Goal: Information Seeking & Learning: Learn about a topic

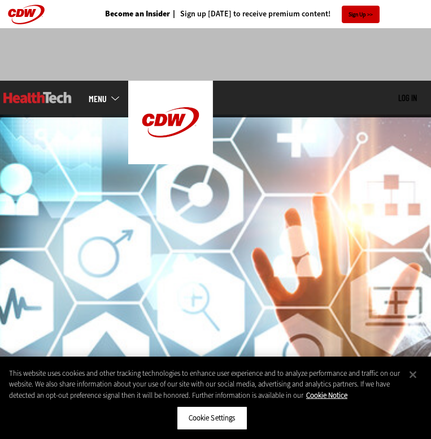
click at [101, 99] on link "MENU" at bounding box center [109, 98] width 40 height 9
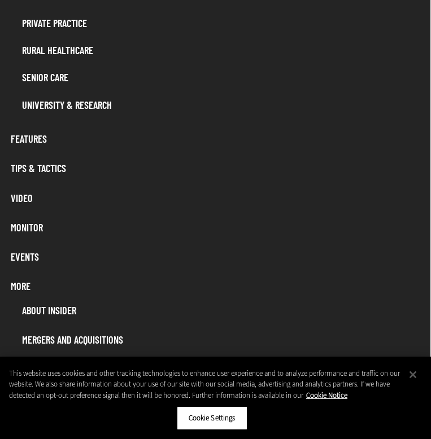
scroll to position [694, 1]
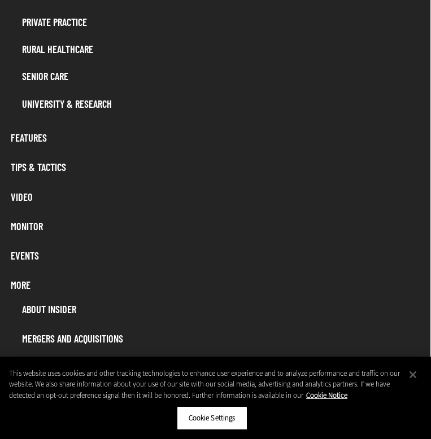
click at [34, 248] on link "Events" at bounding box center [214, 255] width 419 height 21
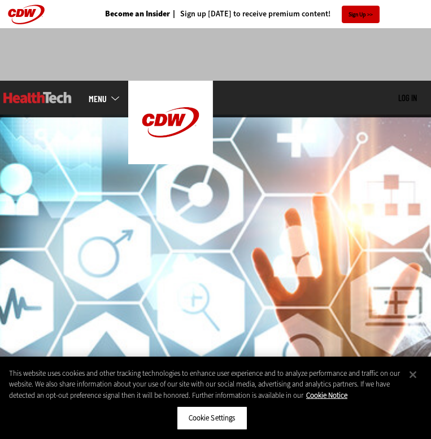
click at [104, 102] on link "MENU" at bounding box center [109, 98] width 40 height 9
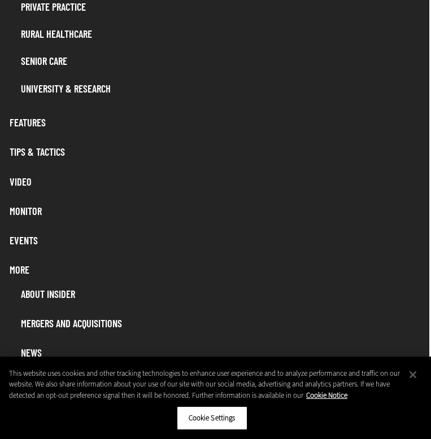
scroll to position [710, 2]
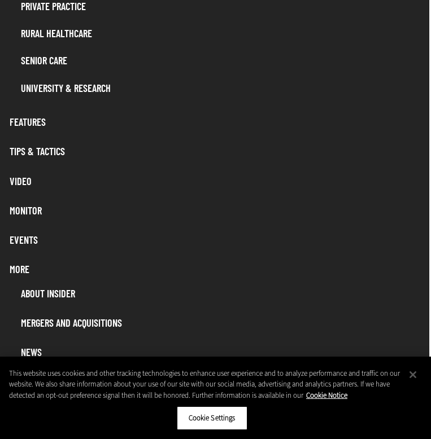
click at [22, 175] on link "Video" at bounding box center [213, 180] width 419 height 21
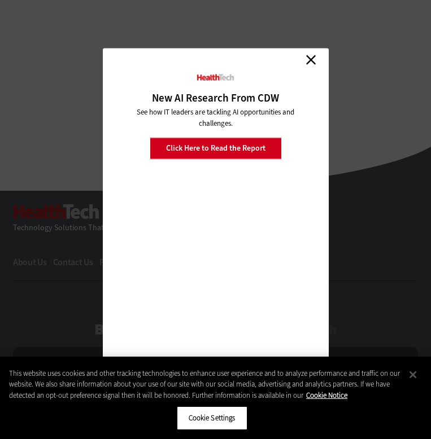
scroll to position [853, 0]
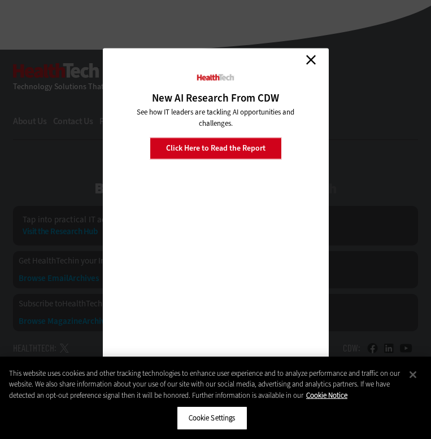
click at [313, 59] on link "Close" at bounding box center [311, 59] width 17 height 17
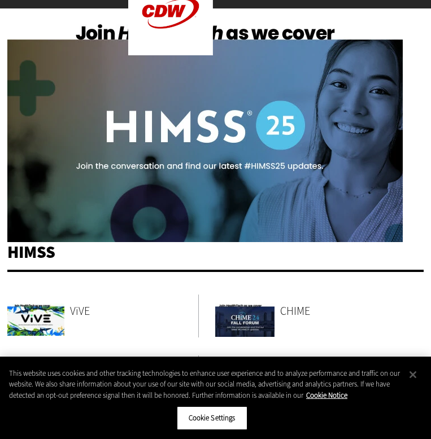
scroll to position [62, 0]
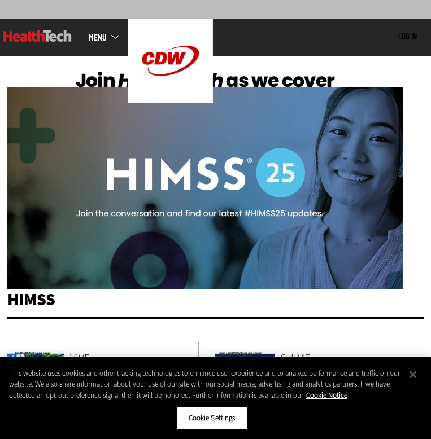
click at [275, 170] on img at bounding box center [204, 178] width 395 height 222
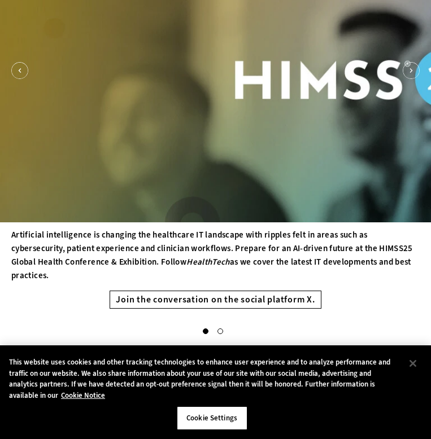
scroll to position [249, 0]
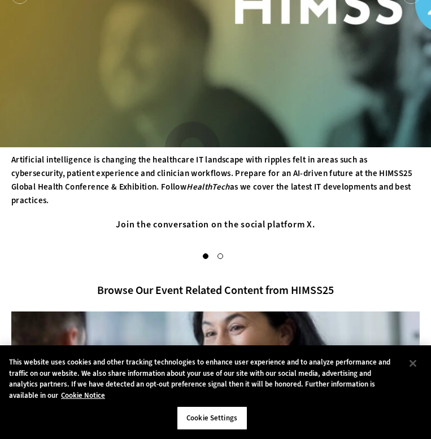
click at [255, 224] on link "Join the conversation on the social platform X." at bounding box center [215, 225] width 211 height 18
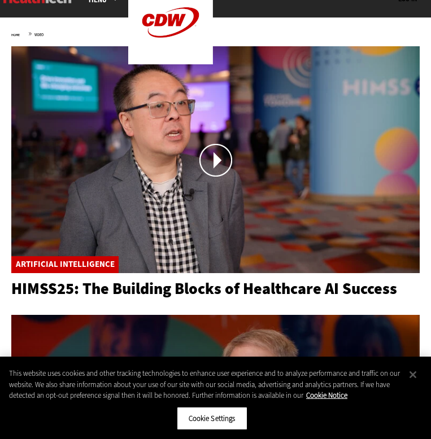
scroll to position [198, 0]
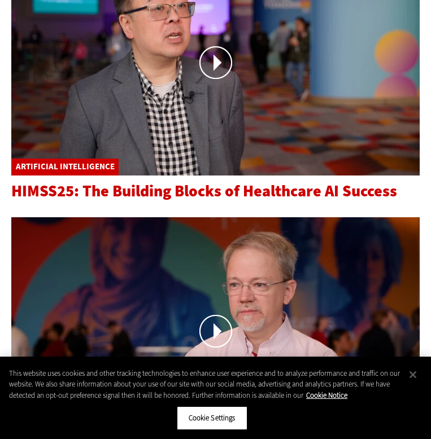
click at [139, 190] on span "HIMSS25: The Building Blocks of Healthcare AI Success" at bounding box center [204, 191] width 386 height 21
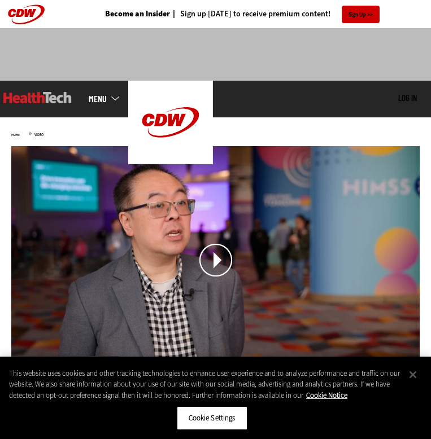
scroll to position [0, 0]
click at [34, 106] on link at bounding box center [37, 98] width 68 height 34
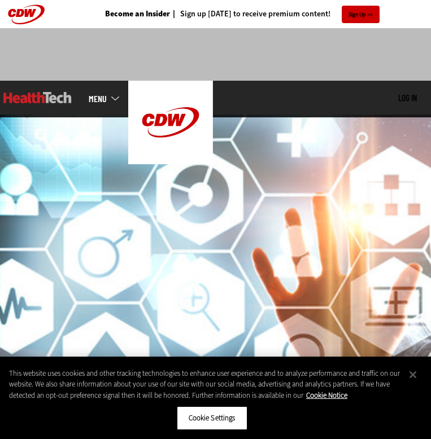
click at [111, 99] on link "MENU" at bounding box center [109, 98] width 40 height 9
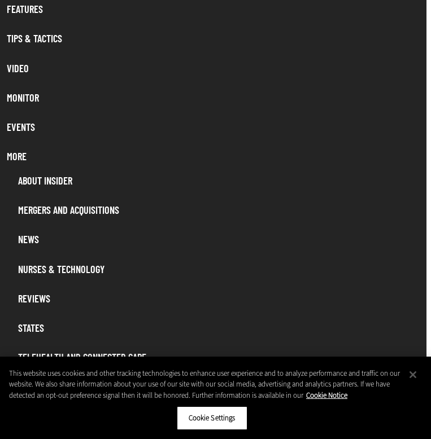
scroll to position [884, 5]
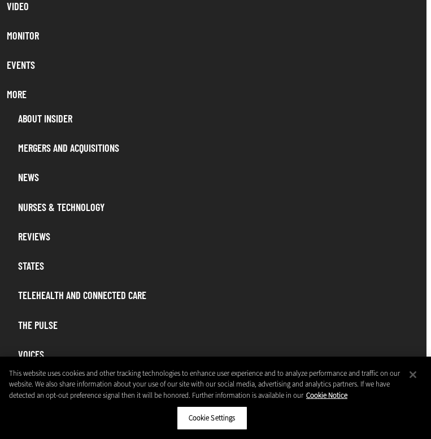
click at [36, 230] on link "Reviews" at bounding box center [216, 236] width 408 height 21
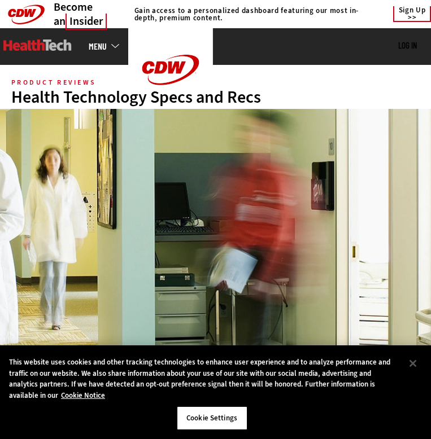
click at [107, 49] on link "MENU" at bounding box center [109, 46] width 40 height 9
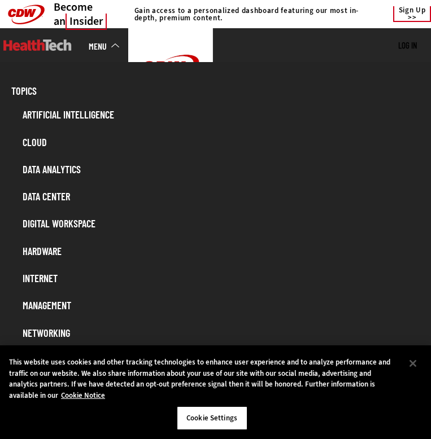
click at [41, 141] on link "Cloud" at bounding box center [221, 142] width 408 height 21
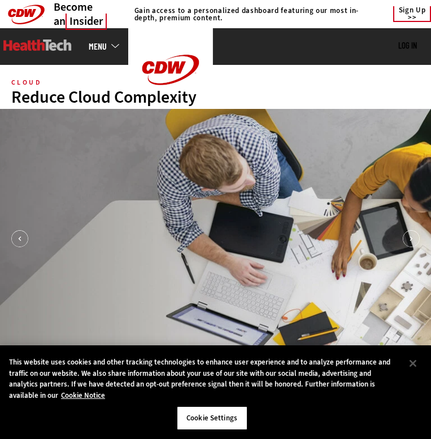
click at [103, 44] on link "MENU" at bounding box center [109, 46] width 40 height 9
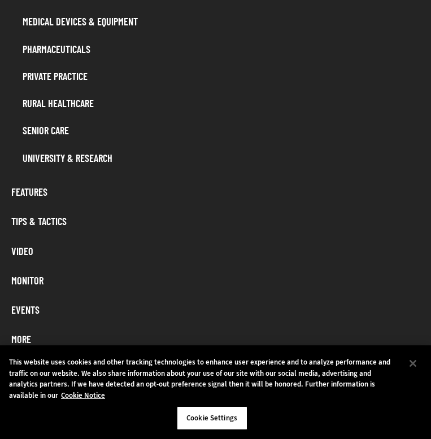
scroll to position [596, 0]
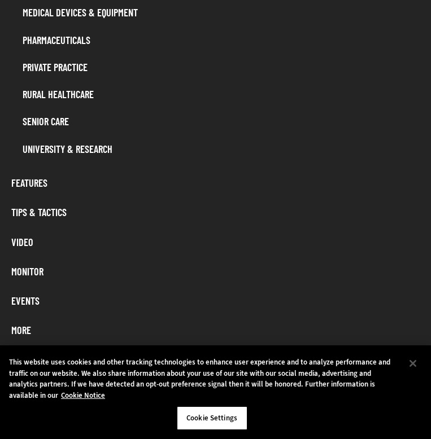
click at [23, 238] on link "Video" at bounding box center [215, 241] width 419 height 21
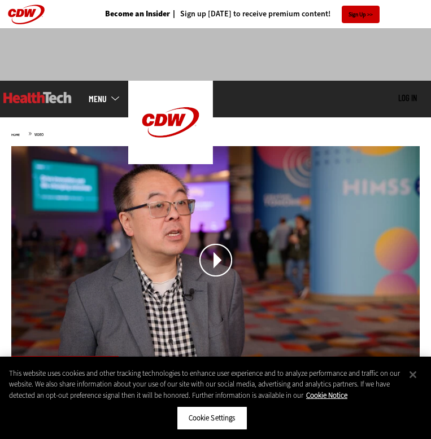
click at [104, 99] on link "MENU" at bounding box center [109, 98] width 40 height 9
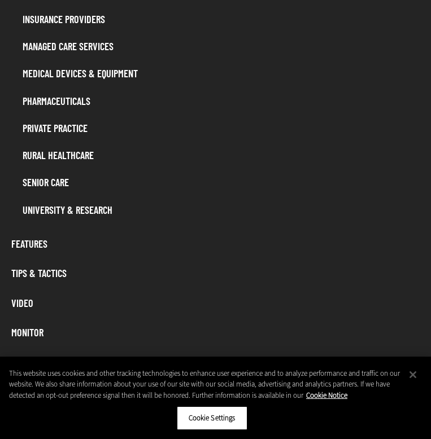
scroll to position [589, 0]
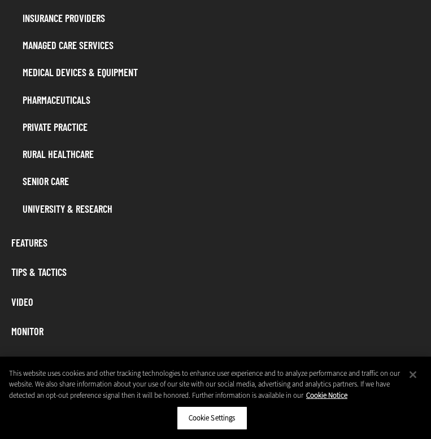
click at [23, 236] on link "Features" at bounding box center [215, 242] width 419 height 21
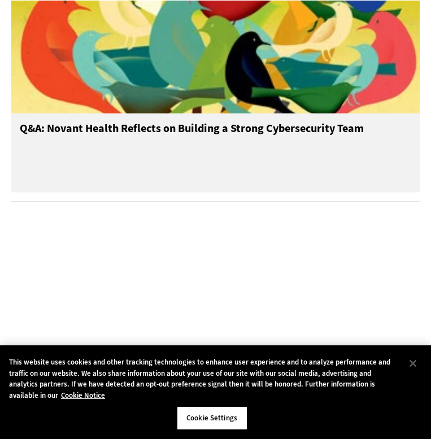
scroll to position [1386, 0]
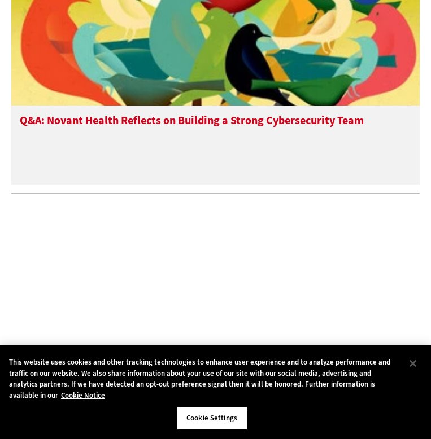
click at [84, 128] on h3 "Q&A: Novant Health Reflects on Building a Strong Cybersecurity Team" at bounding box center [192, 136] width 344 height 45
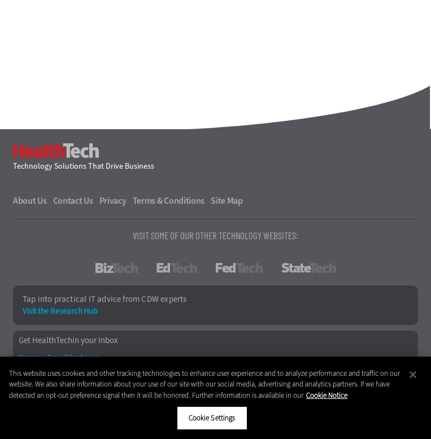
scroll to position [5106, 0]
drag, startPoint x: 226, startPoint y: 424, endPoint x: 336, endPoint y: 395, distance: 113.4
click at [336, 395] on div "This website uses cookies and other tracking technologies to enhance user exper…" at bounding box center [215, 398] width 431 height 82
click at [417, 379] on button "Close" at bounding box center [412, 374] width 25 height 25
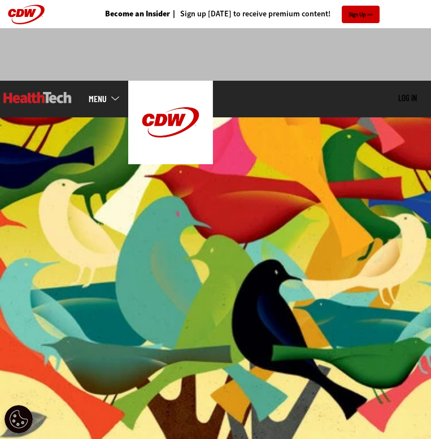
scroll to position [0, 0]
click at [107, 102] on link "MENU" at bounding box center [109, 98] width 40 height 9
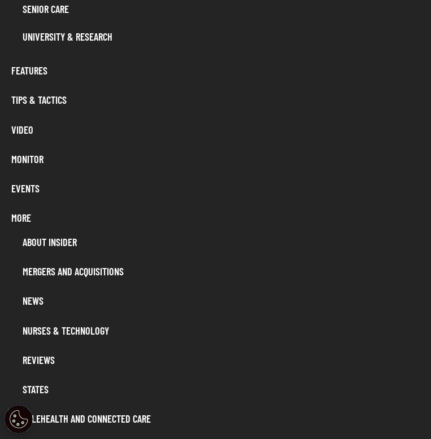
scroll to position [777, 0]
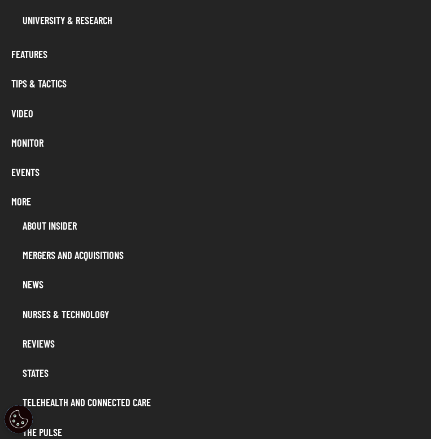
click at [60, 217] on link "About Insider" at bounding box center [221, 225] width 408 height 21
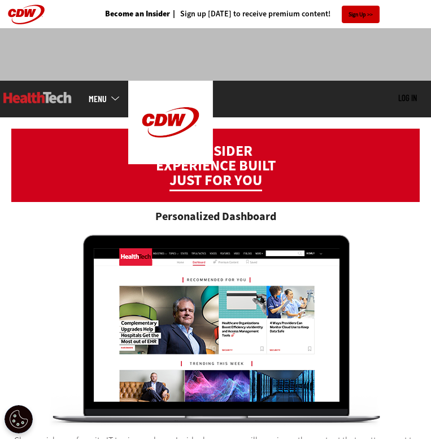
click at [105, 103] on link "MENU" at bounding box center [109, 98] width 40 height 9
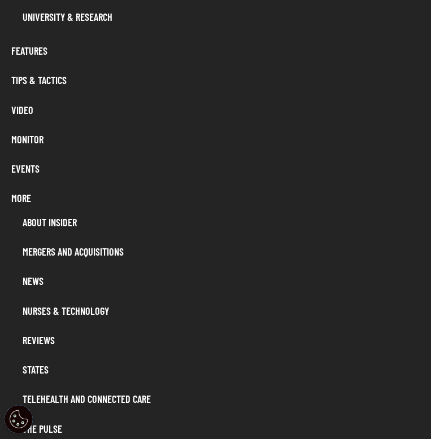
scroll to position [785, 0]
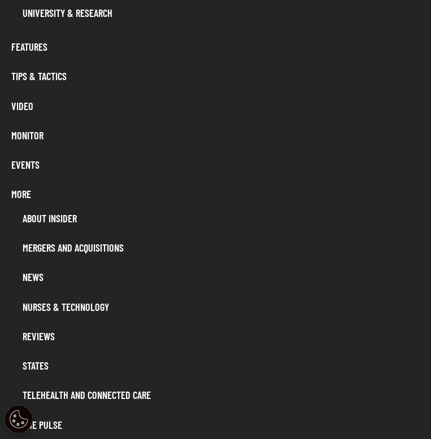
click at [52, 77] on link "Tips & Tactics" at bounding box center [215, 75] width 419 height 21
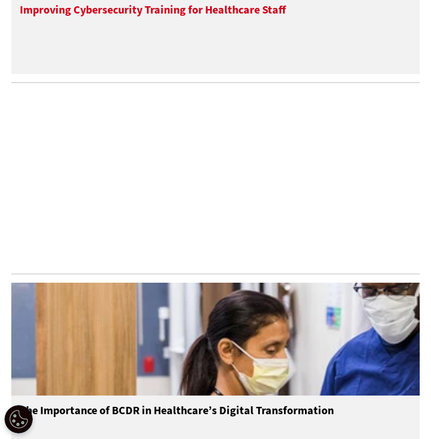
scroll to position [1461, 0]
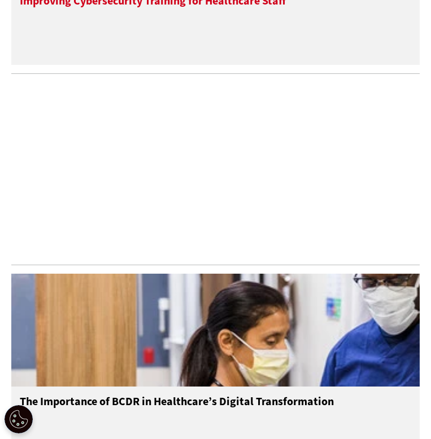
click at [183, 20] on h3 "Improving Cybersecurity Training for Healthcare Staff" at bounding box center [153, 16] width 266 height 45
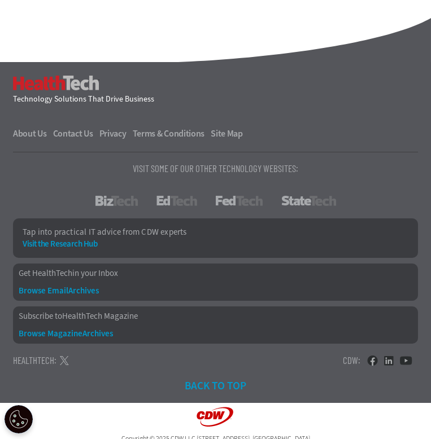
scroll to position [3857, 0]
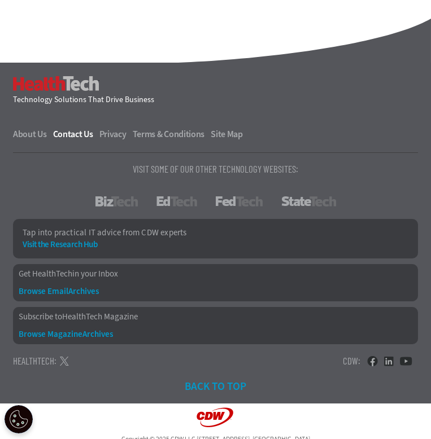
click at [69, 130] on link "Contact Us" at bounding box center [75, 134] width 45 height 9
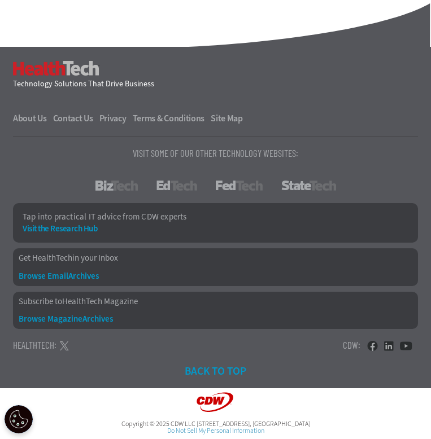
scroll to position [1111, 0]
click at [23, 119] on link "About Us" at bounding box center [32, 118] width 38 height 9
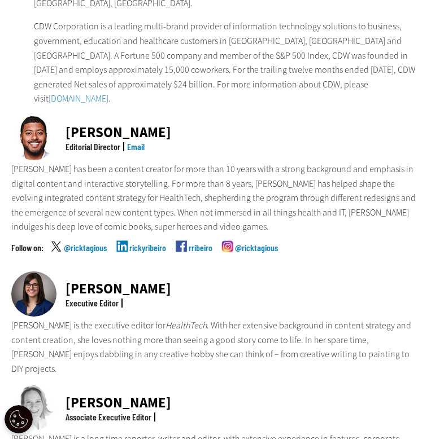
scroll to position [270, 0]
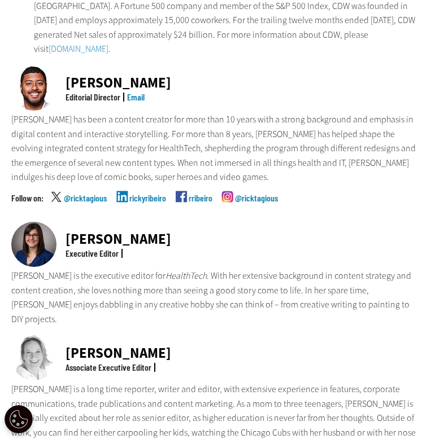
click at [95, 232] on div "Nicole Scilingo" at bounding box center [118, 239] width 106 height 14
click at [25, 230] on img at bounding box center [33, 244] width 45 height 45
click at [121, 271] on p "Nicole is the executive editor for HealthTech . With her extensive background i…" at bounding box center [215, 298] width 408 height 58
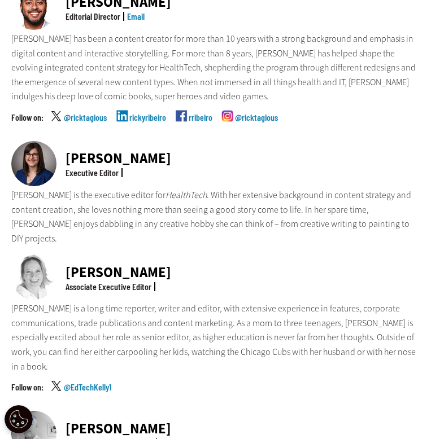
scroll to position [383, 0]
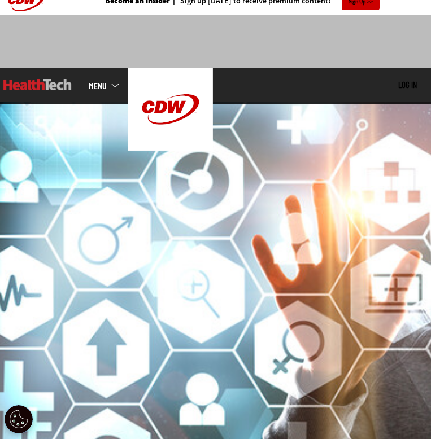
scroll to position [14, 0]
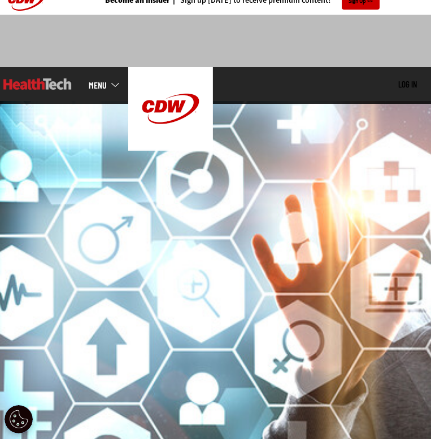
click at [99, 77] on div "MENU Log in Mobile menu Topics Artificial Intelligence Cloud Data Analytics Dat…" at bounding box center [215, 85] width 431 height 37
click at [99, 84] on link "MENU" at bounding box center [109, 85] width 40 height 9
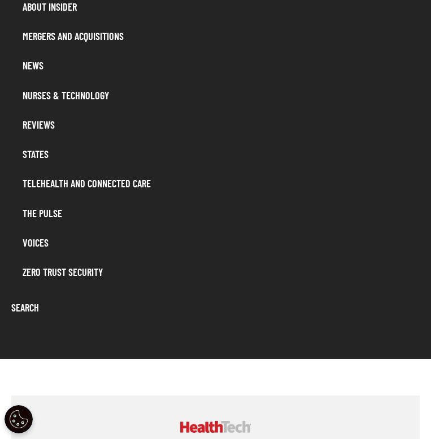
scroll to position [997, 0]
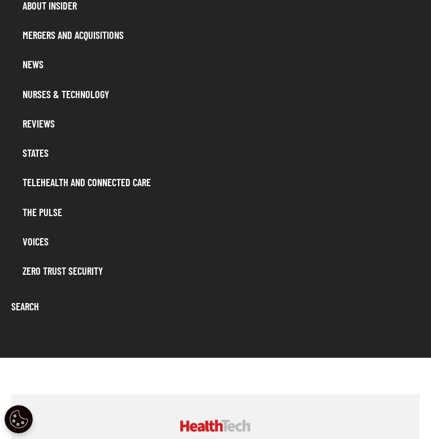
click at [21, 300] on link "Search" at bounding box center [215, 306] width 419 height 21
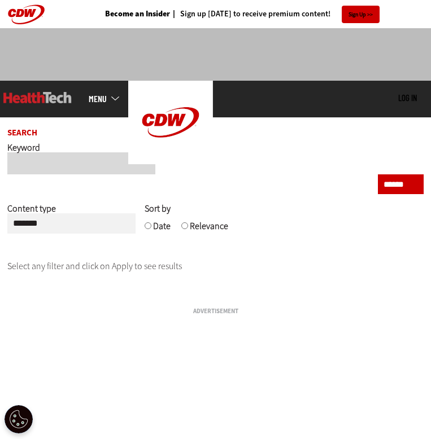
click at [80, 173] on input "text" at bounding box center [81, 163] width 148 height 22
click at [65, 159] on input "text" at bounding box center [81, 163] width 148 height 22
type input "***"
click at [396, 186] on input "******" at bounding box center [401, 184] width 46 height 20
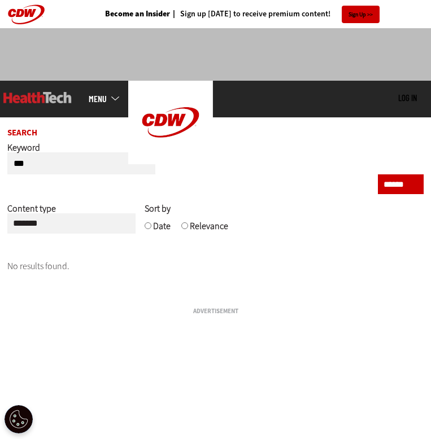
click at [108, 102] on link "MENU" at bounding box center [109, 98] width 40 height 9
